Goal: Feedback & Contribution: Submit feedback/report problem

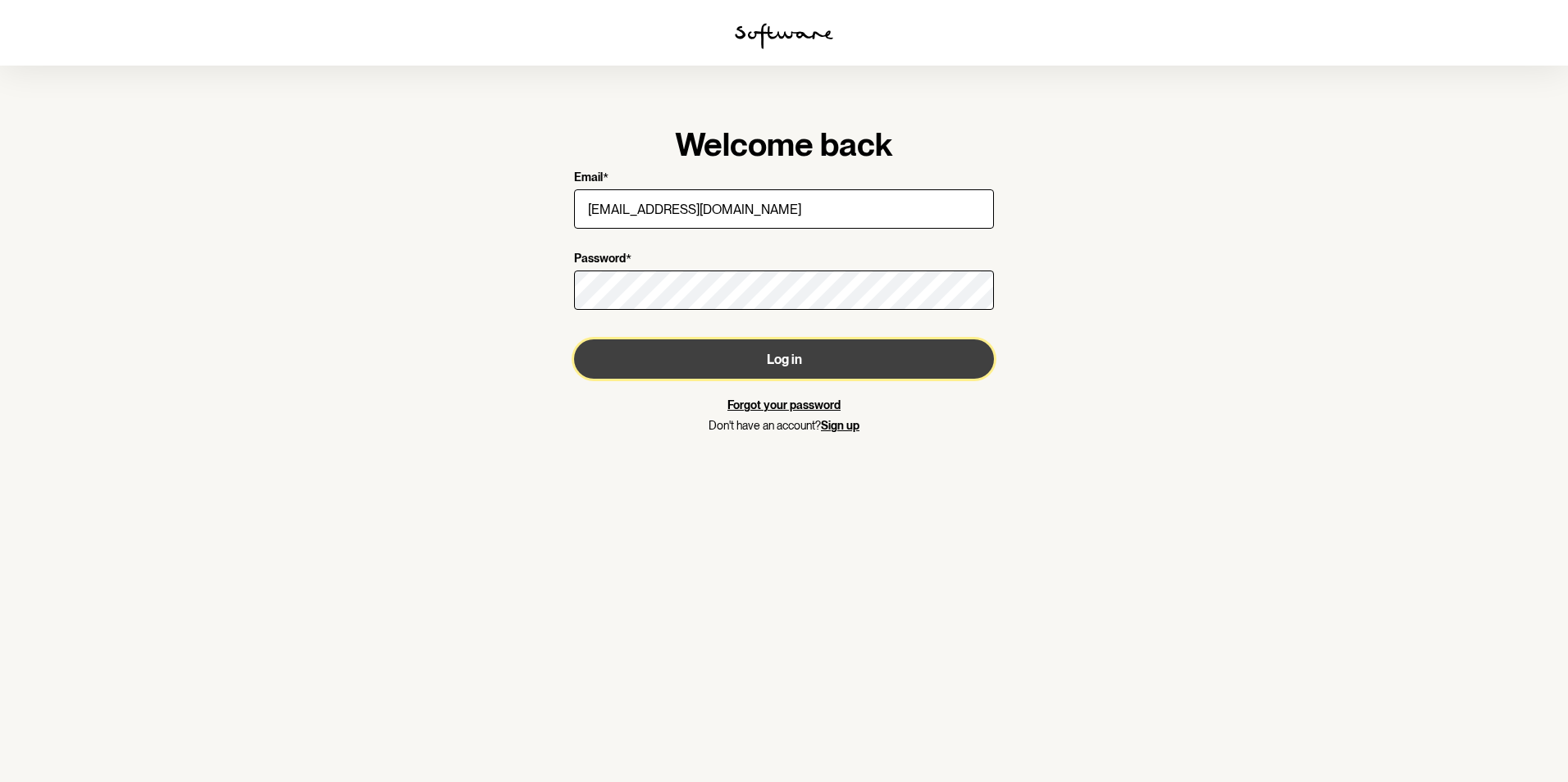
click at [807, 365] on button "Log in" at bounding box center [784, 359] width 420 height 39
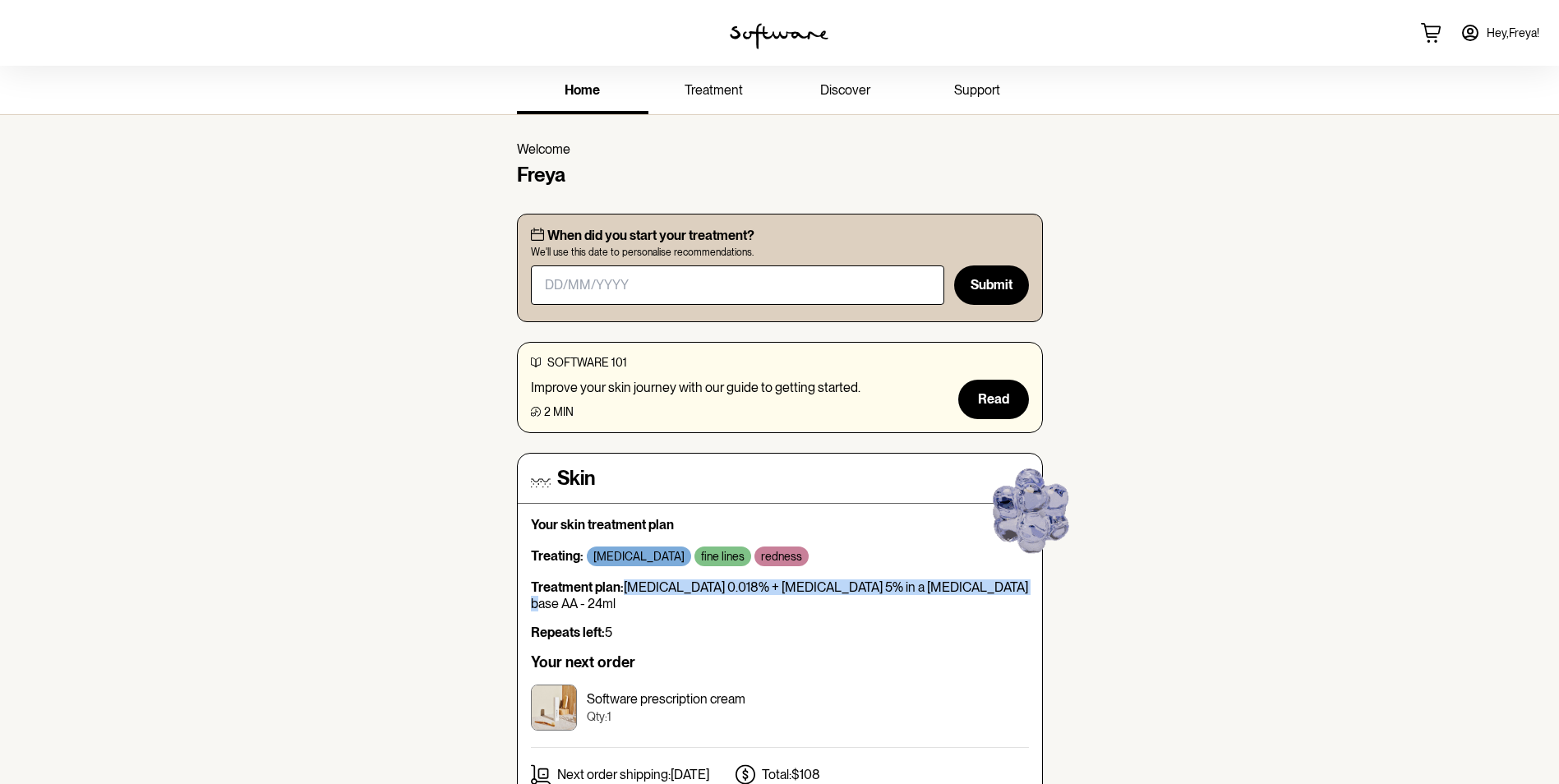
drag, startPoint x: 985, startPoint y: 585, endPoint x: 626, endPoint y: 581, distance: 359.0
click at [626, 581] on p "Treatment plan: [MEDICAL_DATA] 0.018% + [MEDICAL_DATA] 5% in a [MEDICAL_DATA] b…" at bounding box center [780, 595] width 498 height 32
copy p "[MEDICAL_DATA] 0.018% + [MEDICAL_DATA] 5% in a [MEDICAL_DATA] base AA"
click at [962, 95] on span "support" at bounding box center [977, 90] width 46 height 15
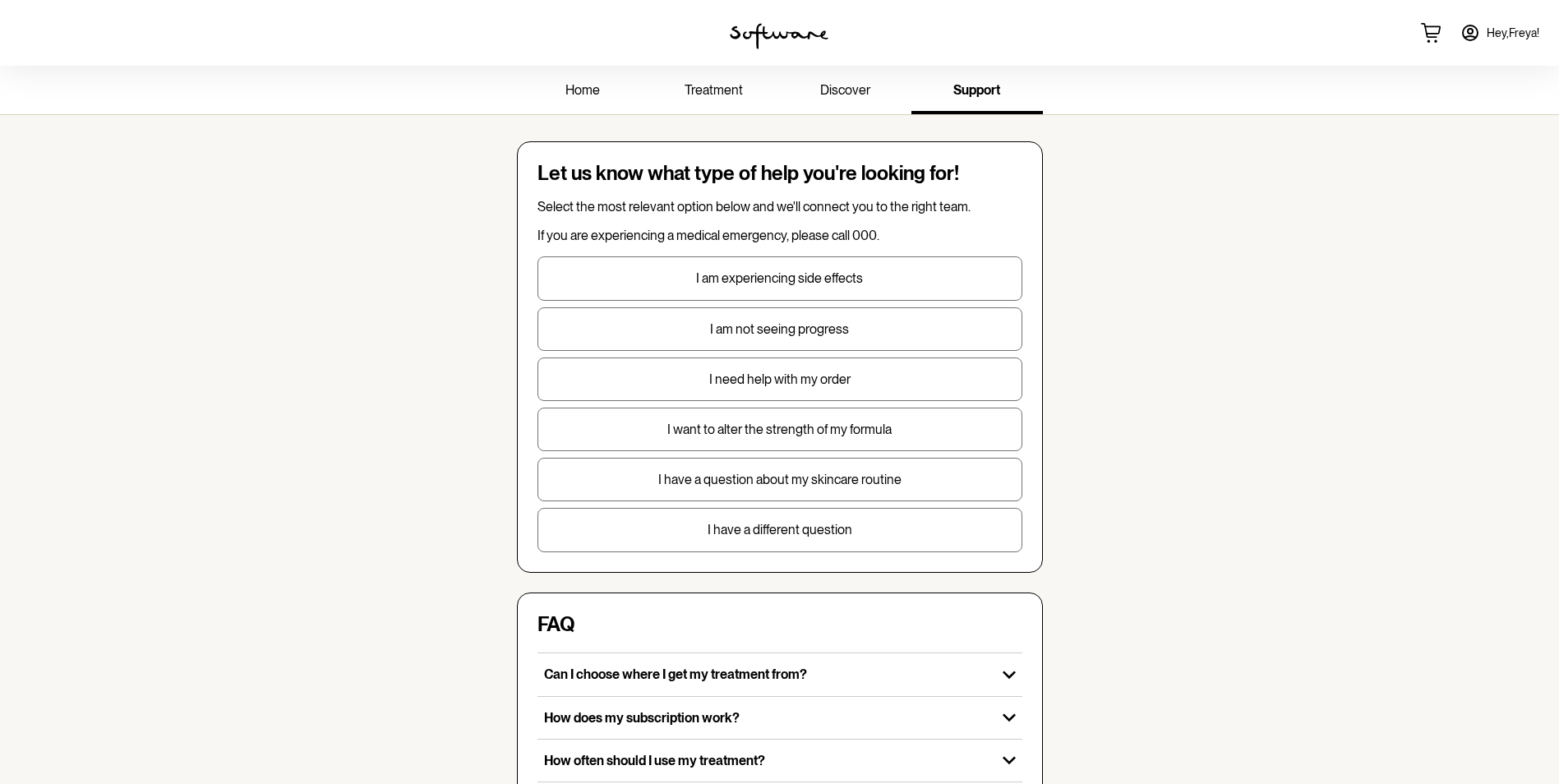
click at [811, 378] on p "I need help with my order" at bounding box center [780, 379] width 483 height 15
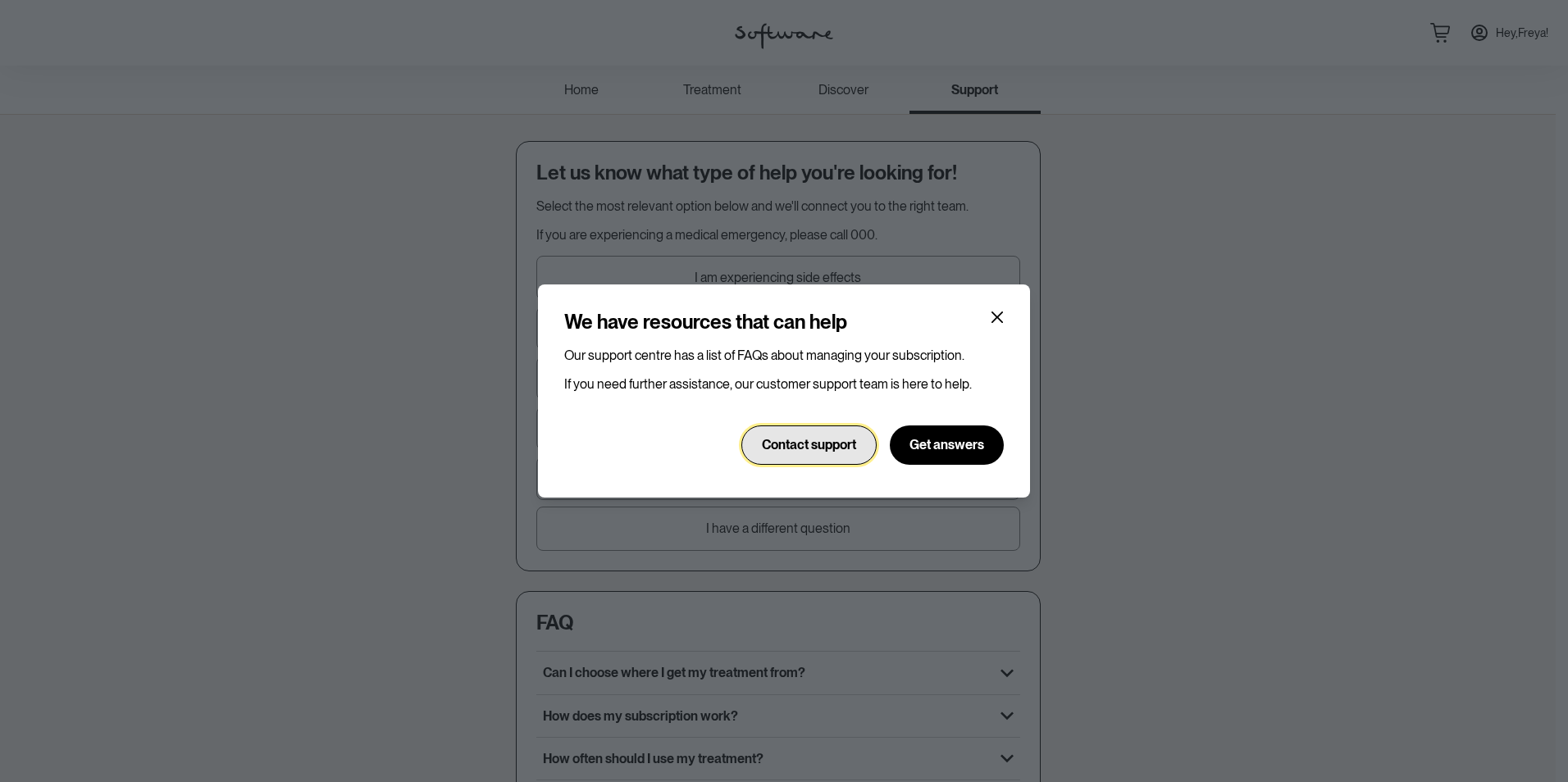
click at [792, 443] on span "Contact support" at bounding box center [809, 444] width 95 height 15
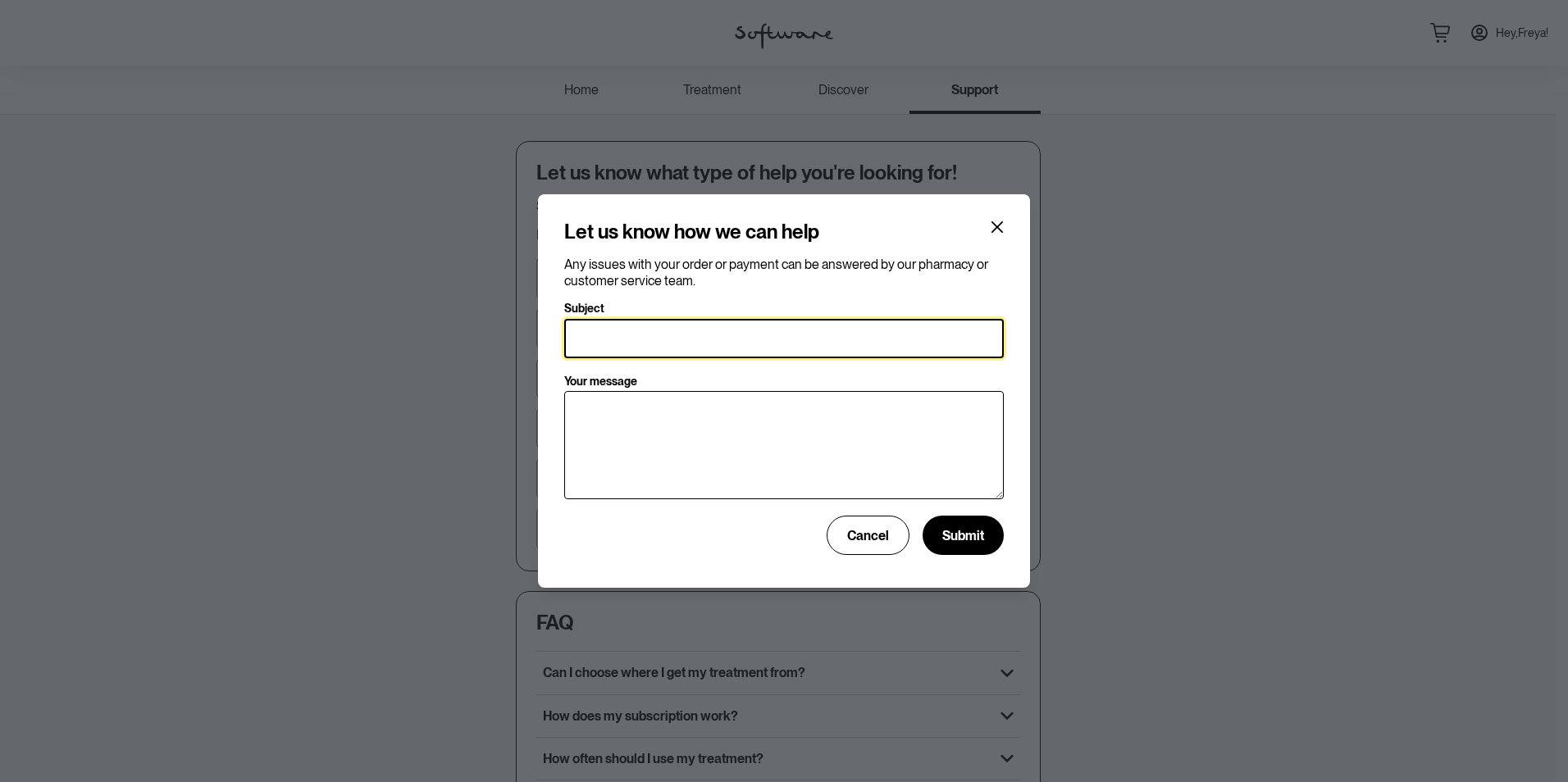
click at [613, 337] on input "Subject" at bounding box center [783, 339] width 439 height 39
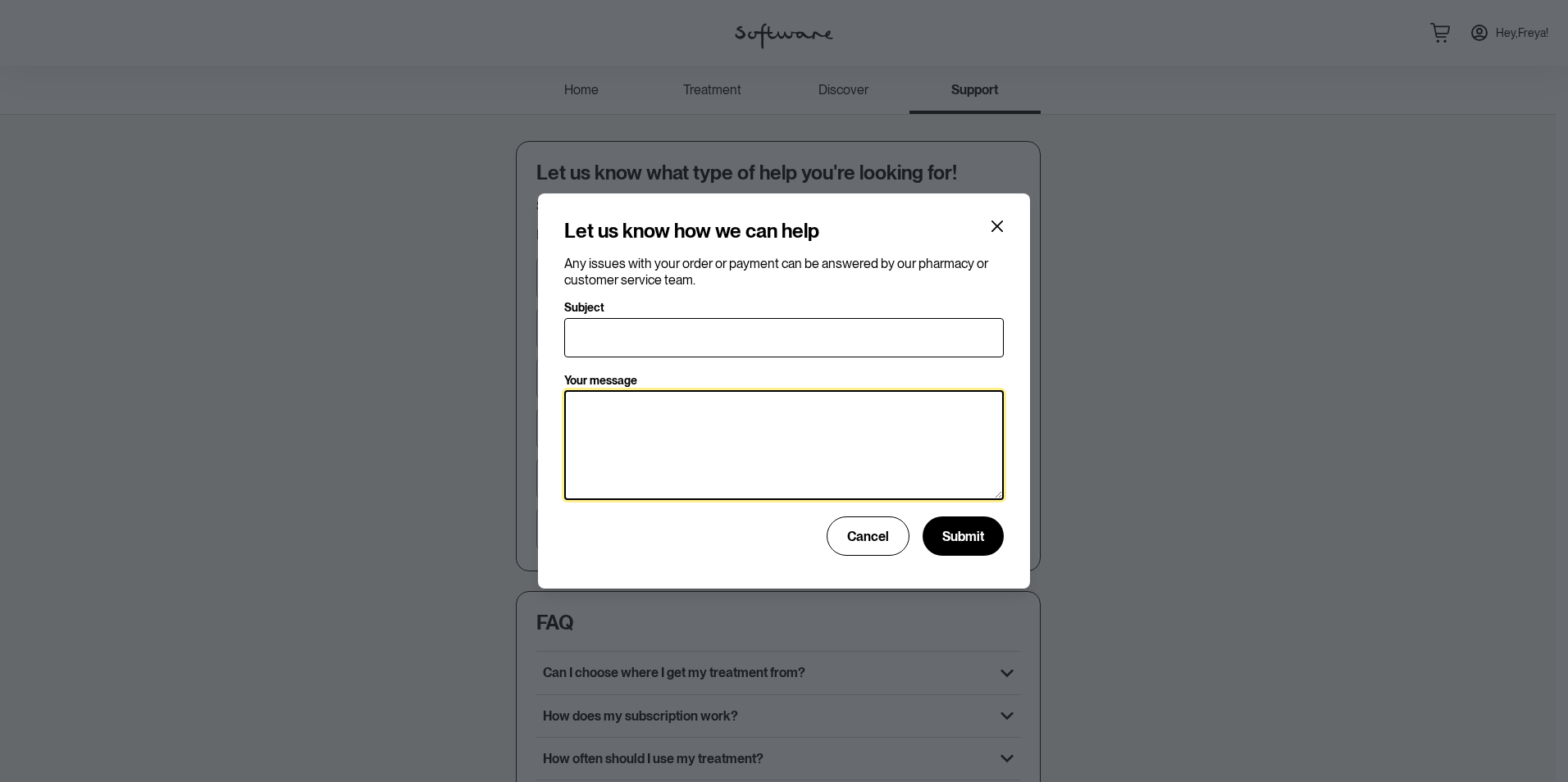
click at [596, 413] on textarea "Your message" at bounding box center [783, 444] width 439 height 110
drag, startPoint x: 914, startPoint y: 411, endPoint x: 805, endPoint y: 405, distance: 109.2
click at [805, 405] on textarea "My profile and discussion with the nurse sates my cream is" at bounding box center [783, 444] width 439 height 110
paste textarea "[MEDICAL_DATA] 0.018% + [MEDICAL_DATA] 5% in a [MEDICAL_DATA] base AA"
click at [803, 404] on textarea "My profile and discussion with the nurse [MEDICAL_DATA] 0.018% + [MEDICAL_DATA]…" at bounding box center [783, 444] width 439 height 110
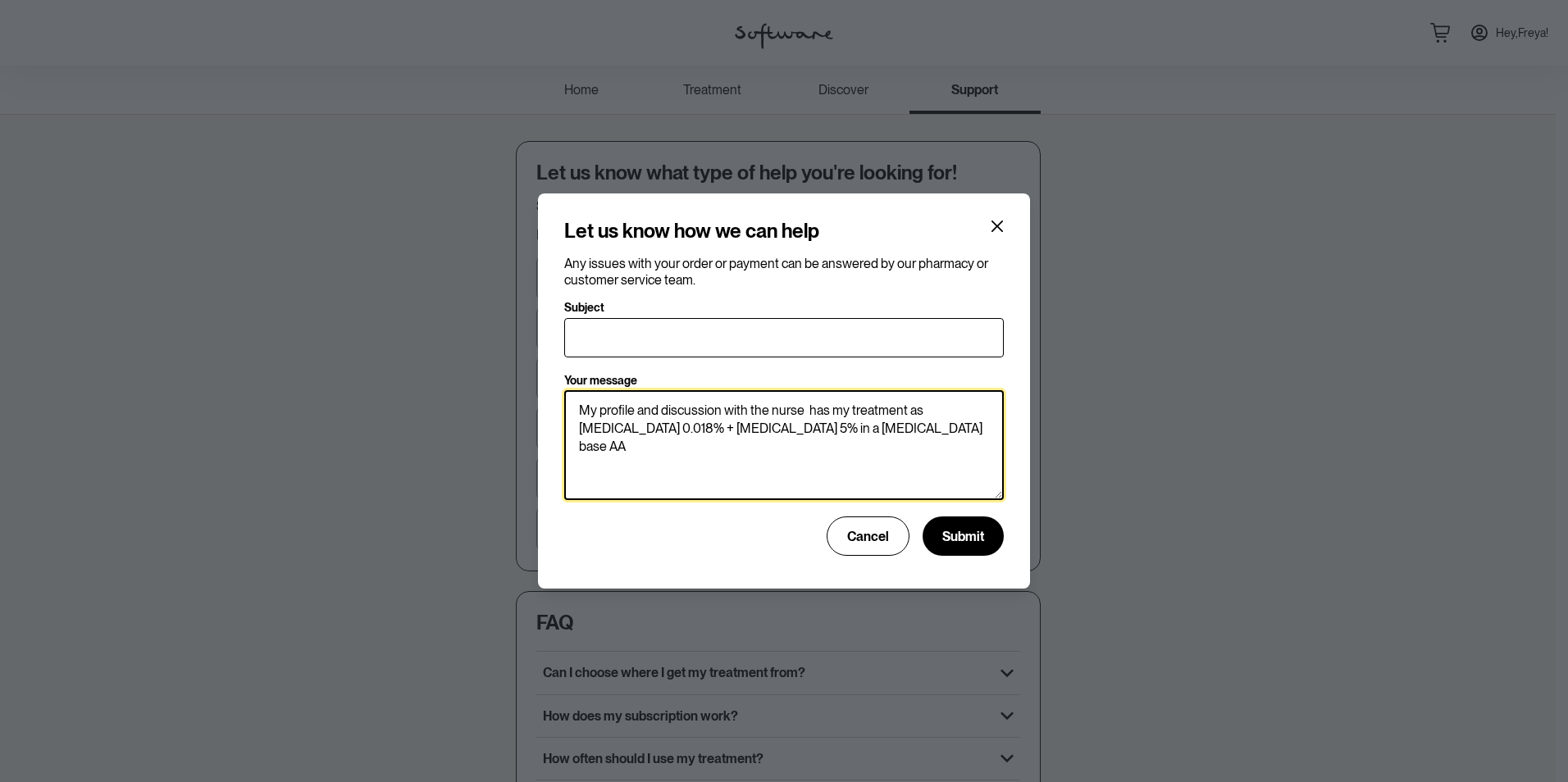
click at [884, 429] on textarea "My profile and discussion with the nurse has my treatment as [MEDICAL_DATA] 0.0…" at bounding box center [783, 444] width 439 height 110
drag, startPoint x: 920, startPoint y: 408, endPoint x: 883, endPoint y: 429, distance: 42.5
click at [883, 429] on textarea "My profile and discussion with the nurse has my treatment as [MEDICAL_DATA] 0.0…" at bounding box center [783, 444] width 439 height 110
click at [726, 450] on textarea "My profile and discussion with the nurse has my treatment as [MEDICAL_DATA] 0.0…" at bounding box center [783, 444] width 439 height 110
paste textarea "[MEDICAL_DATA] 0.018% + [MEDICAL_DATA] 5% in a [MEDICAL_DATA] base AA"
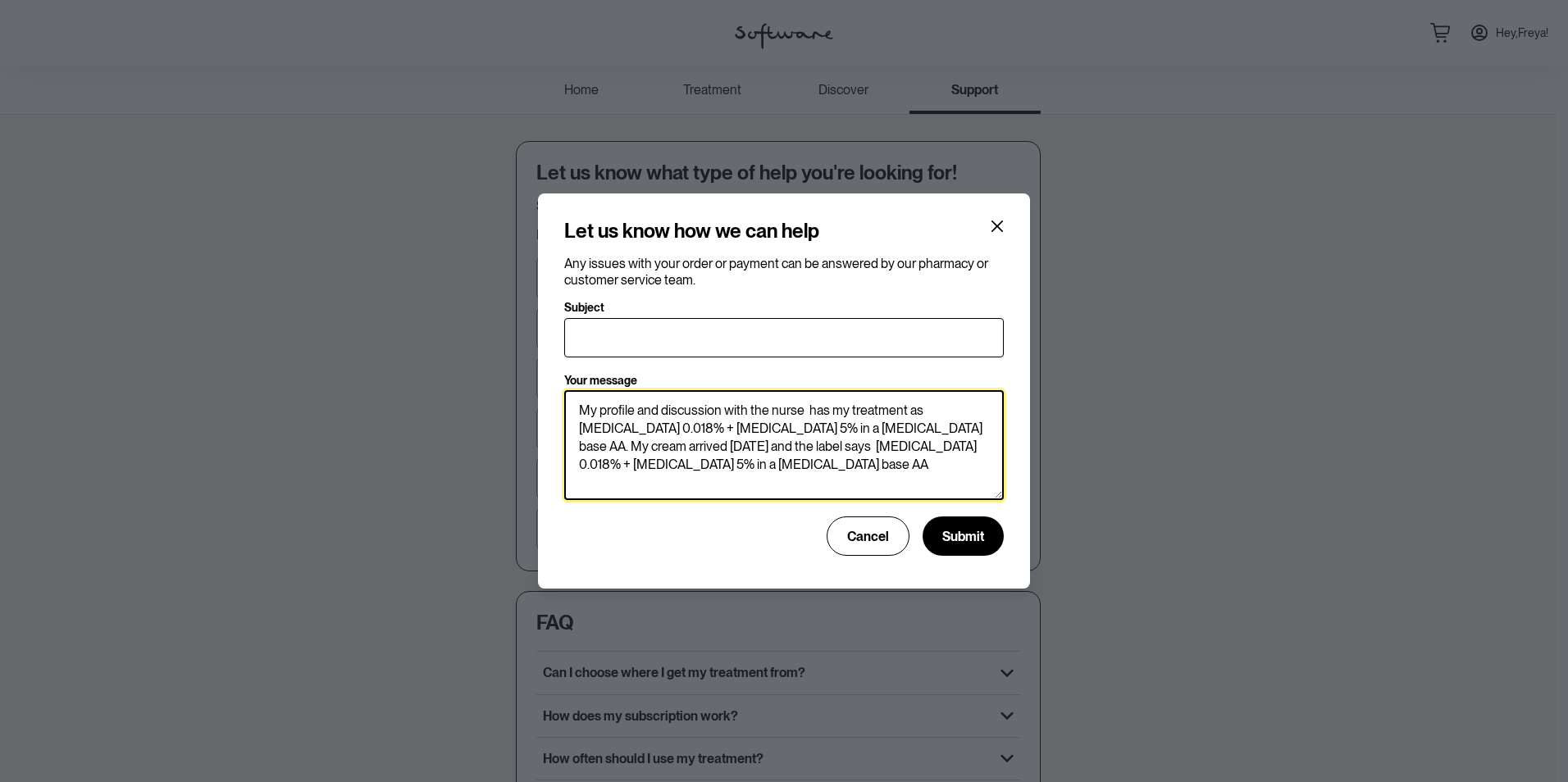
click at [720, 441] on textarea "My profile and discussion with the nurse has my treatment as [MEDICAL_DATA] 0.0…" at bounding box center [783, 444] width 439 height 110
drag, startPoint x: 908, startPoint y: 443, endPoint x: 810, endPoint y: 439, distance: 98.1
click at [810, 439] on textarea "My profile and discussion with the nurse has my treatment as [MEDICAL_DATA] 0.0…" at bounding box center [783, 444] width 439 height 110
drag, startPoint x: 809, startPoint y: 444, endPoint x: 768, endPoint y: 449, distance: 41.3
click at [768, 449] on textarea "My profile and discussion with the nurse has my treatment as [MEDICAL_DATA] 0.0…" at bounding box center [783, 444] width 439 height 110
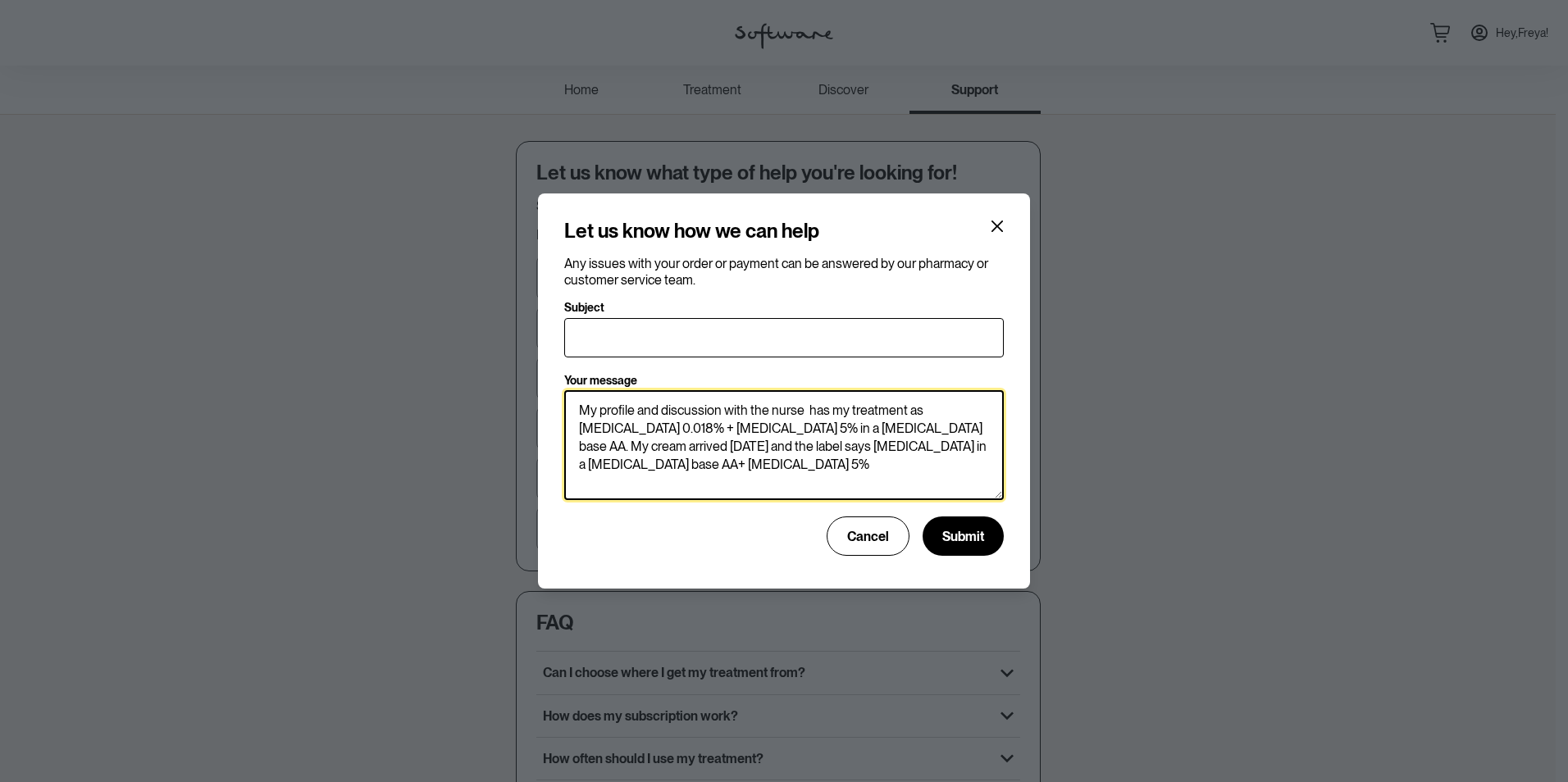
drag, startPoint x: 939, startPoint y: 442, endPoint x: 910, endPoint y: 443, distance: 29.0
click at [910, 443] on textarea "My profile and discussion with the nurse has my treatment as [MEDICAL_DATA] 0.0…" at bounding box center [783, 444] width 439 height 110
drag, startPoint x: 691, startPoint y: 466, endPoint x: 648, endPoint y: 463, distance: 43.1
click at [648, 463] on textarea "My profile and discussion with the nurse has my treatment as [MEDICAL_DATA] 0.0…" at bounding box center [783, 444] width 439 height 110
type textarea "My profile and discussion with the nurse has my treatment as [MEDICAL_DATA] 0.0…"
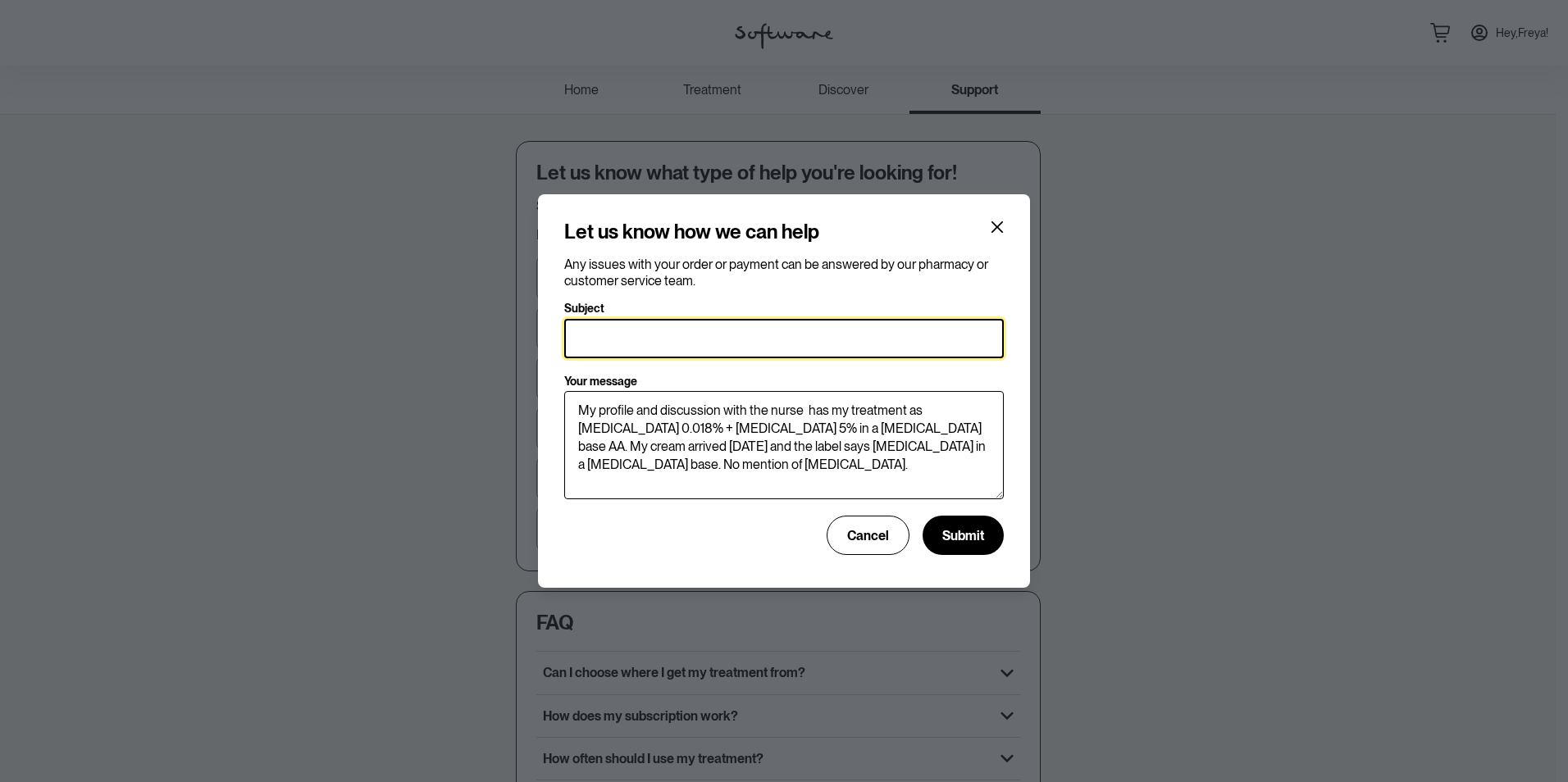
click at [657, 335] on input "Subject" at bounding box center [783, 339] width 439 height 39
type input "Different product supplied"
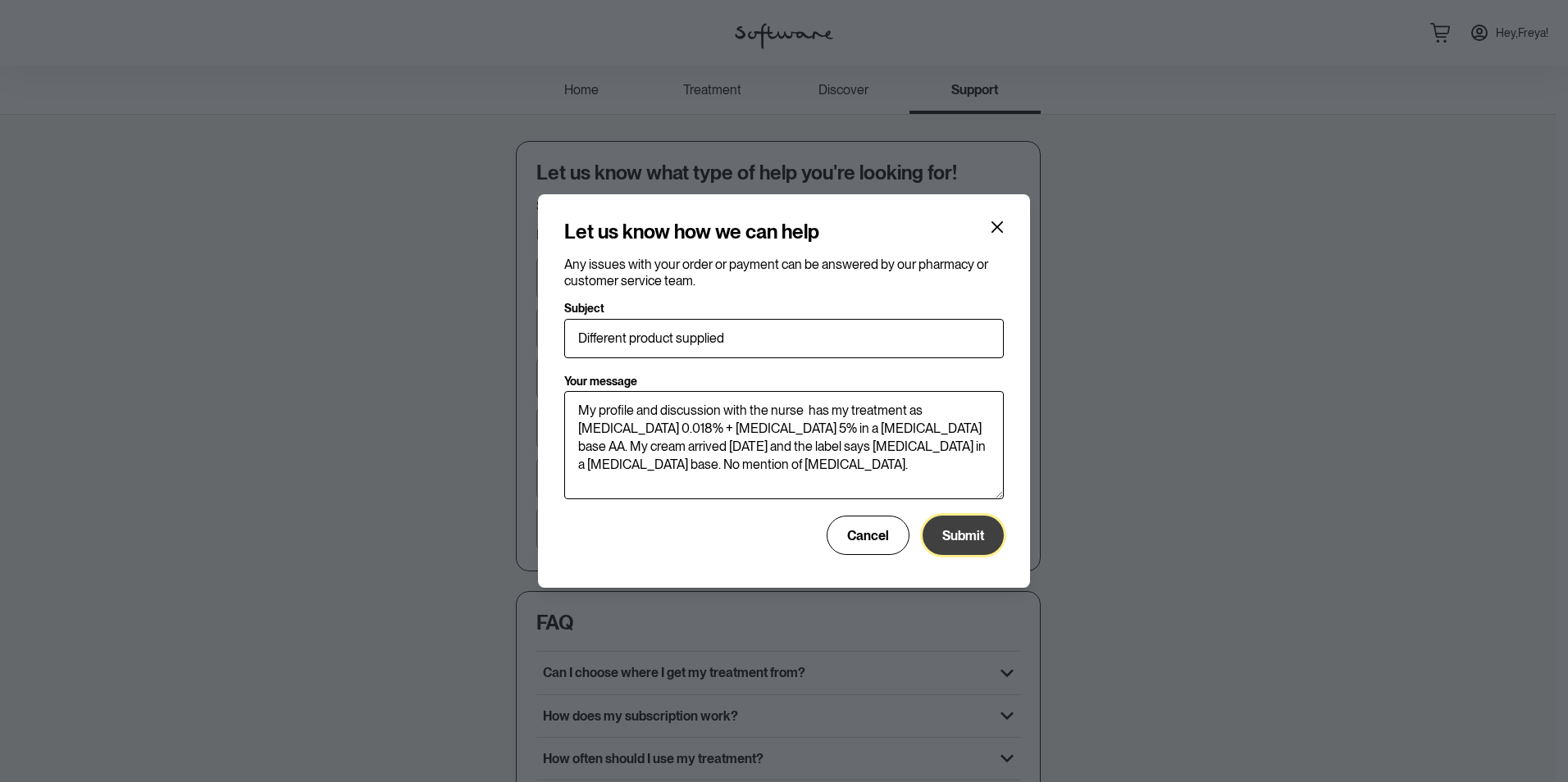
click at [970, 536] on span "Submit" at bounding box center [962, 536] width 42 height 15
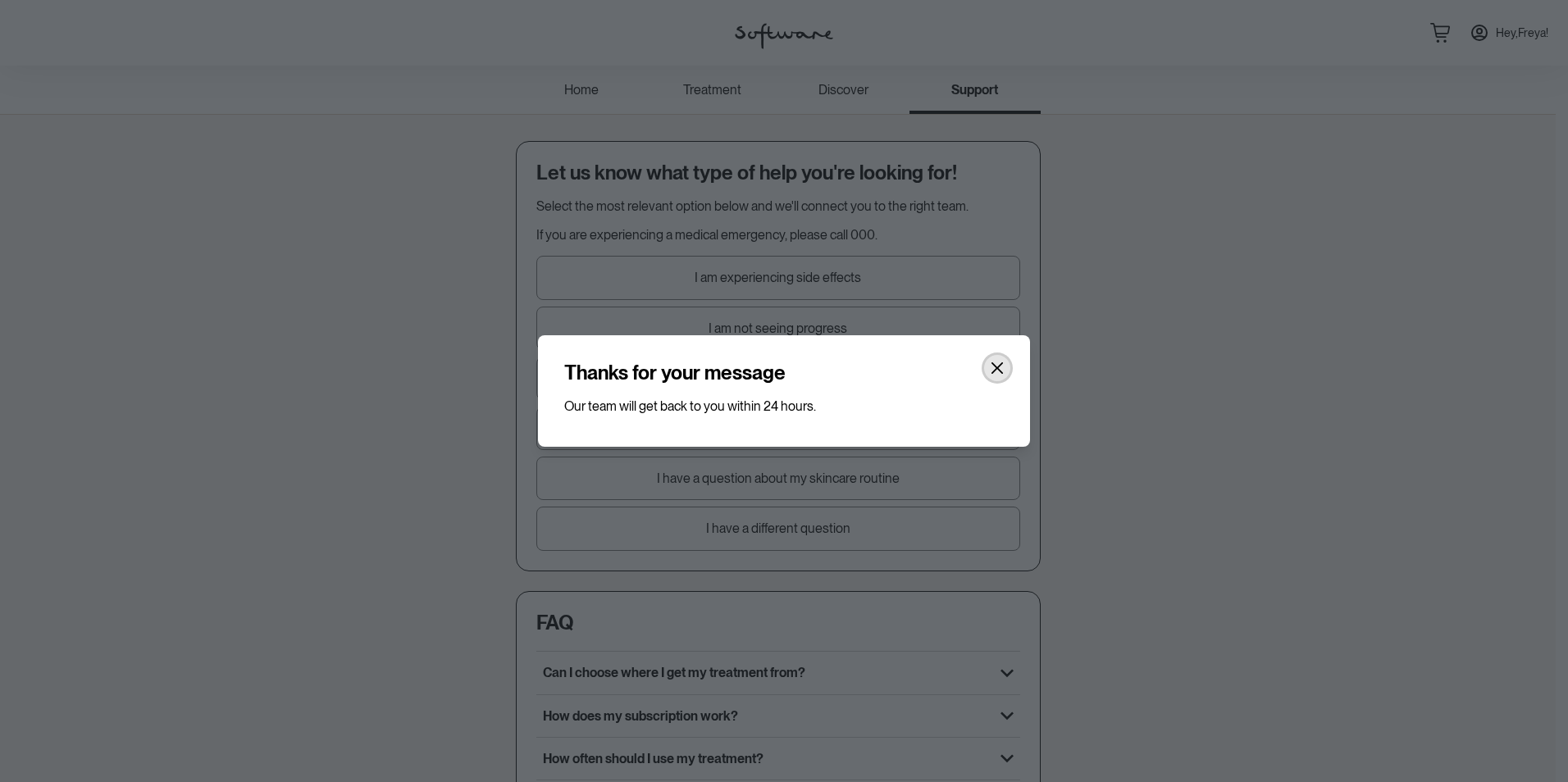
click at [994, 371] on icon "Close" at bounding box center [996, 368] width 11 height 11
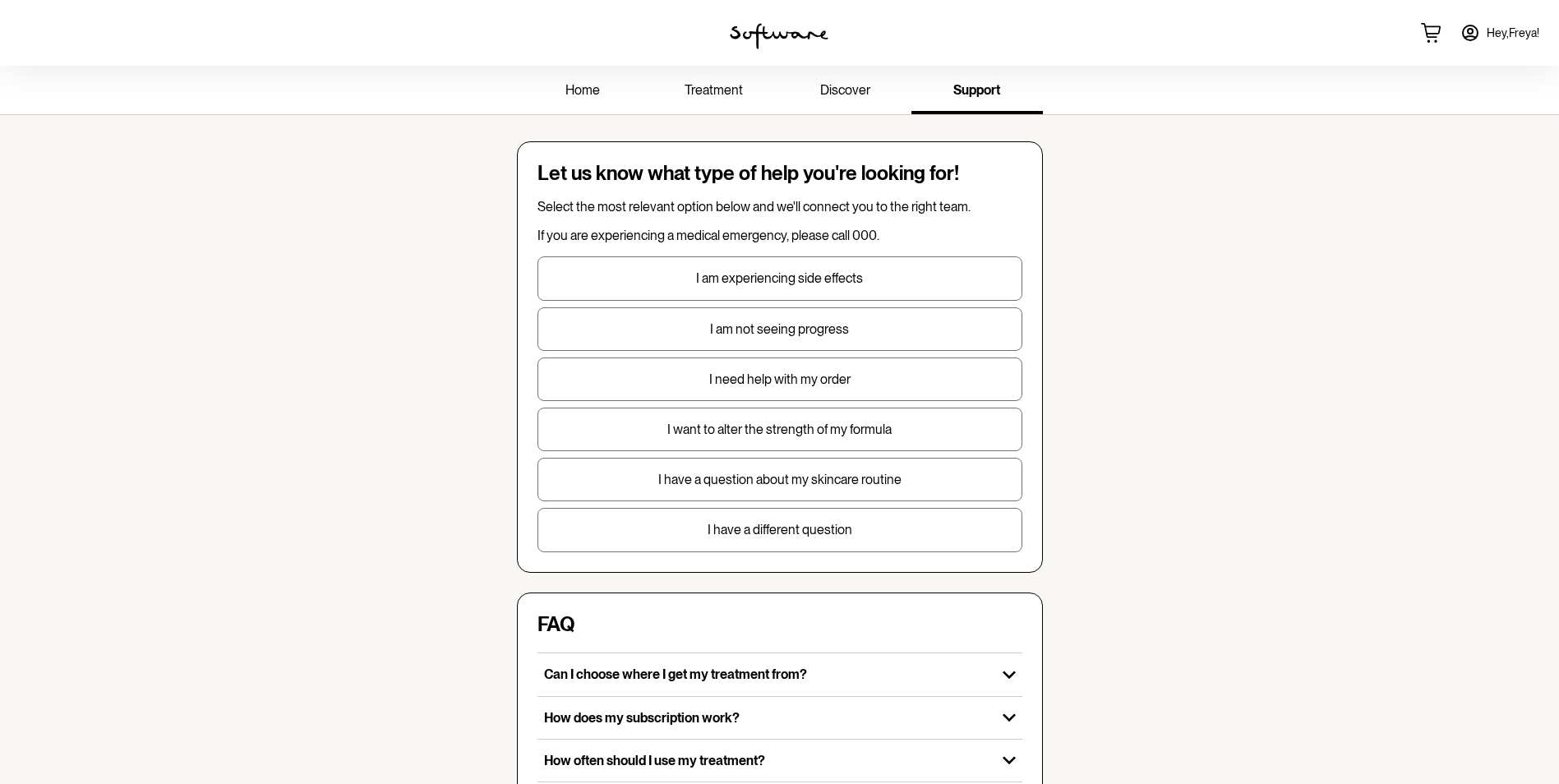
click at [722, 85] on span "treatment" at bounding box center [714, 90] width 58 height 15
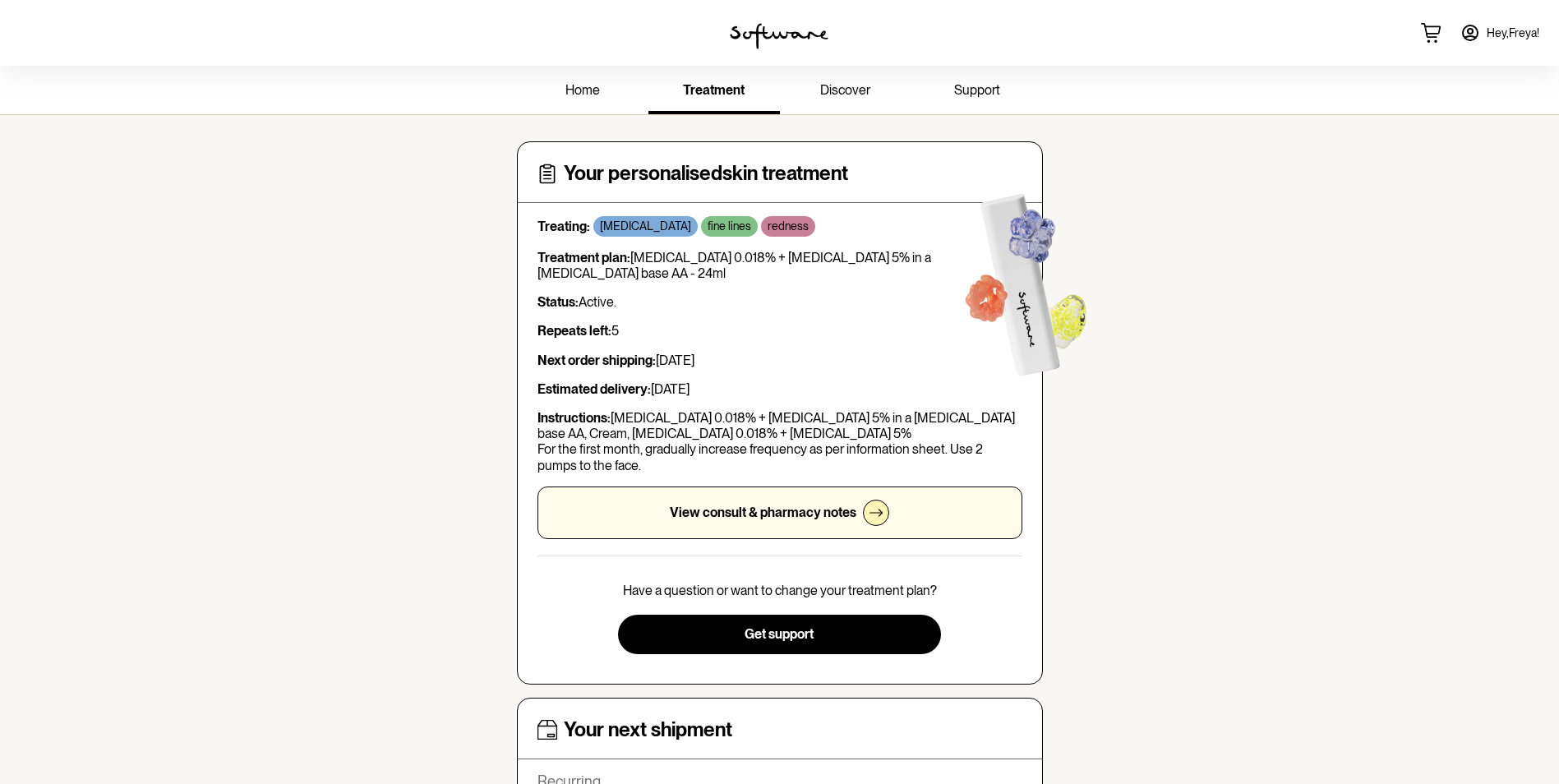
click at [873, 518] on icon at bounding box center [876, 512] width 13 height 13
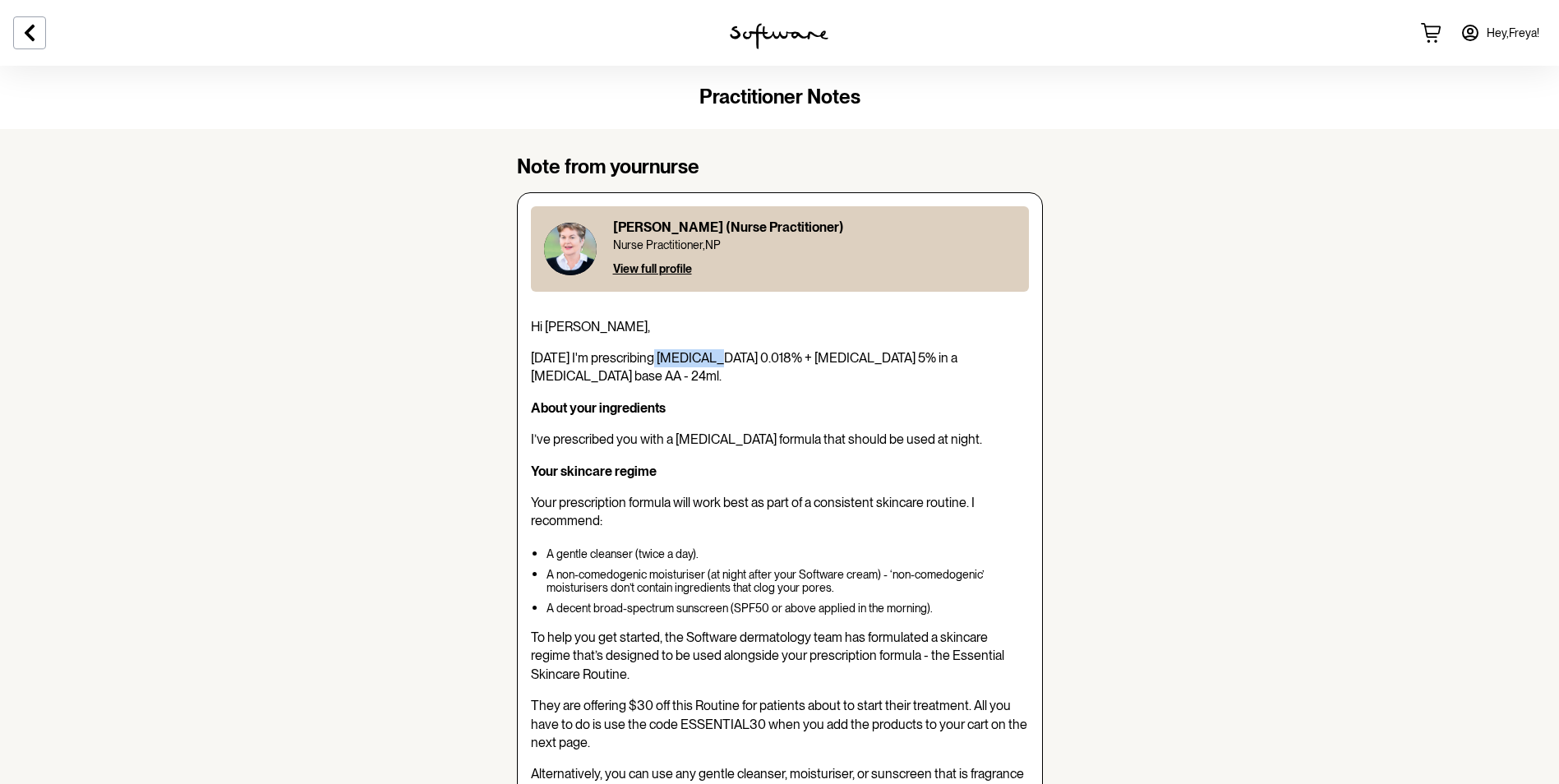
drag, startPoint x: 702, startPoint y: 355, endPoint x: 653, endPoint y: 355, distance: 49.0
click at [653, 355] on span "[DATE] I'm prescribing [MEDICAL_DATA] 0.018% + [MEDICAL_DATA] 5% in a [MEDICAL_…" at bounding box center [744, 366] width 427 height 33
drag, startPoint x: 653, startPoint y: 355, endPoint x: 664, endPoint y: 357, distance: 11.2
copy span "[MEDICAL_DATA]"
